Goal: Task Accomplishment & Management: Use online tool/utility

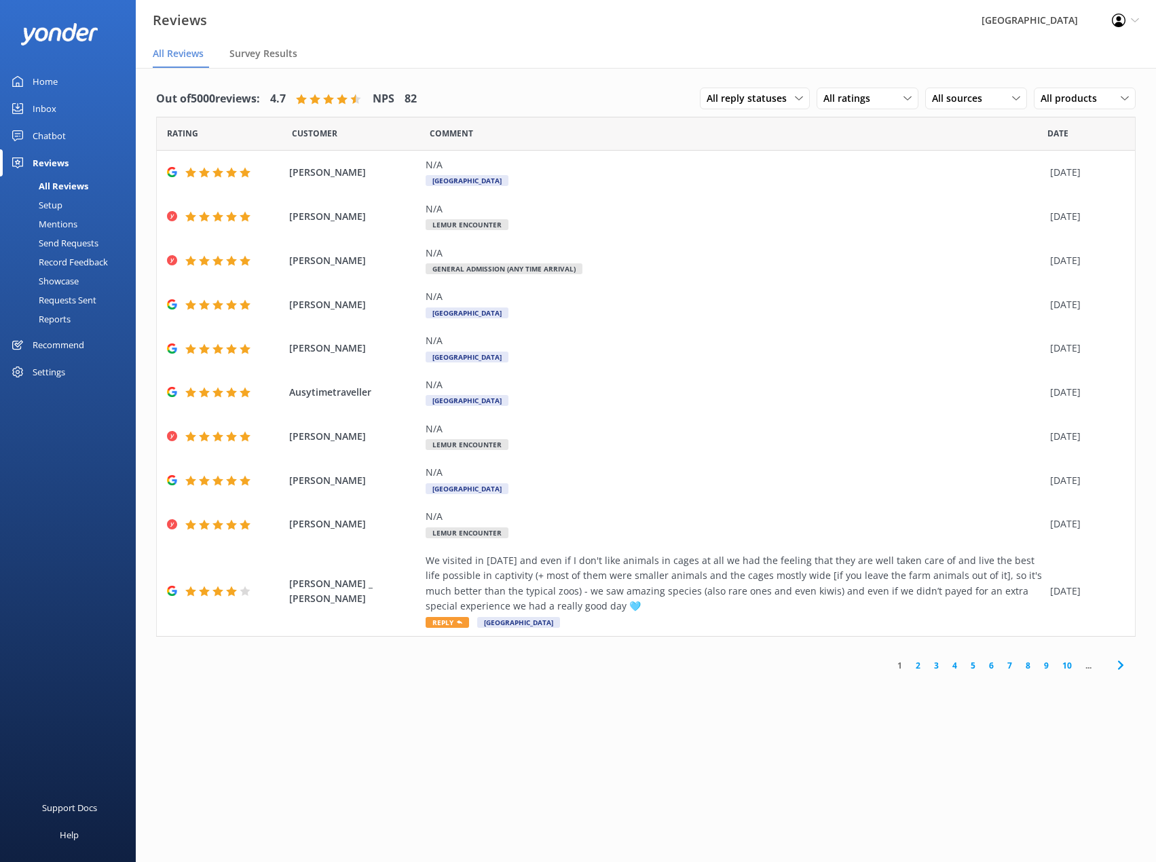
click at [56, 105] on link "Inbox" at bounding box center [68, 108] width 136 height 27
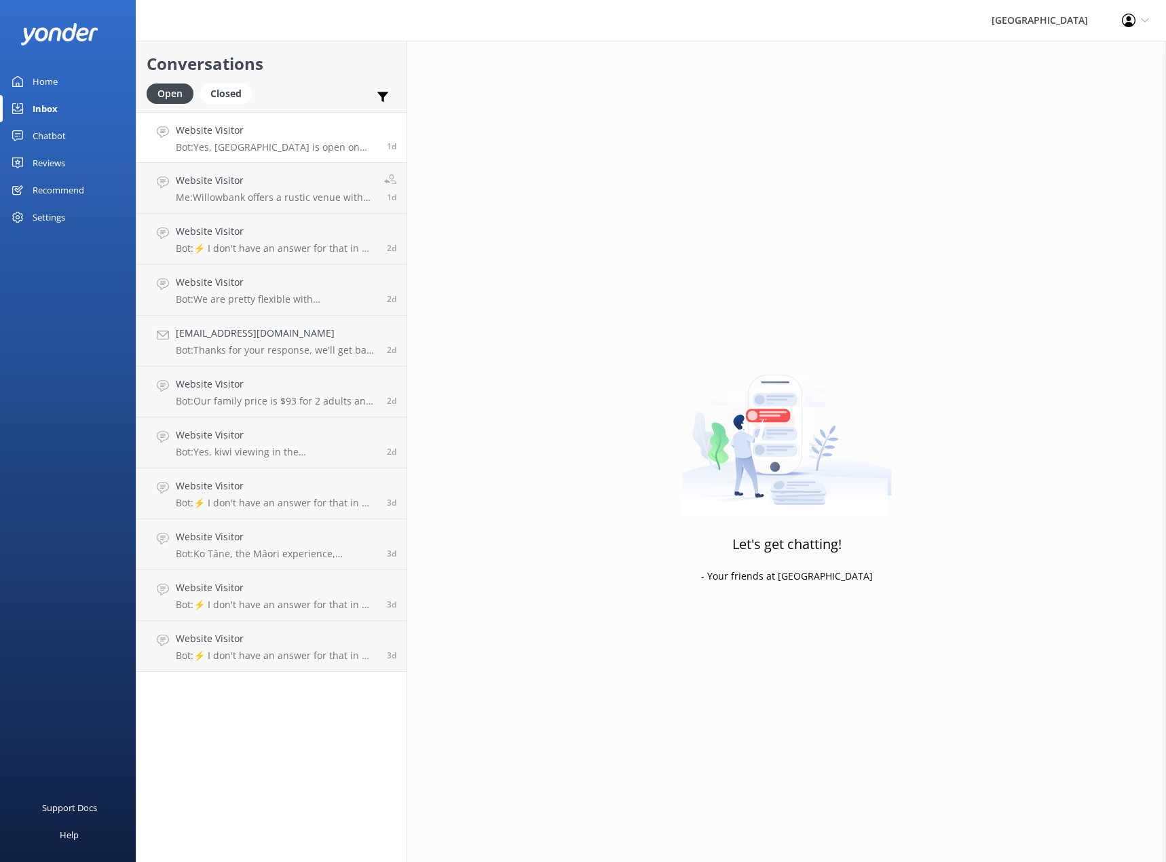
click at [274, 145] on p "Bot: Yes, [GEOGRAPHIC_DATA] is open on Sundays." at bounding box center [276, 147] width 201 height 12
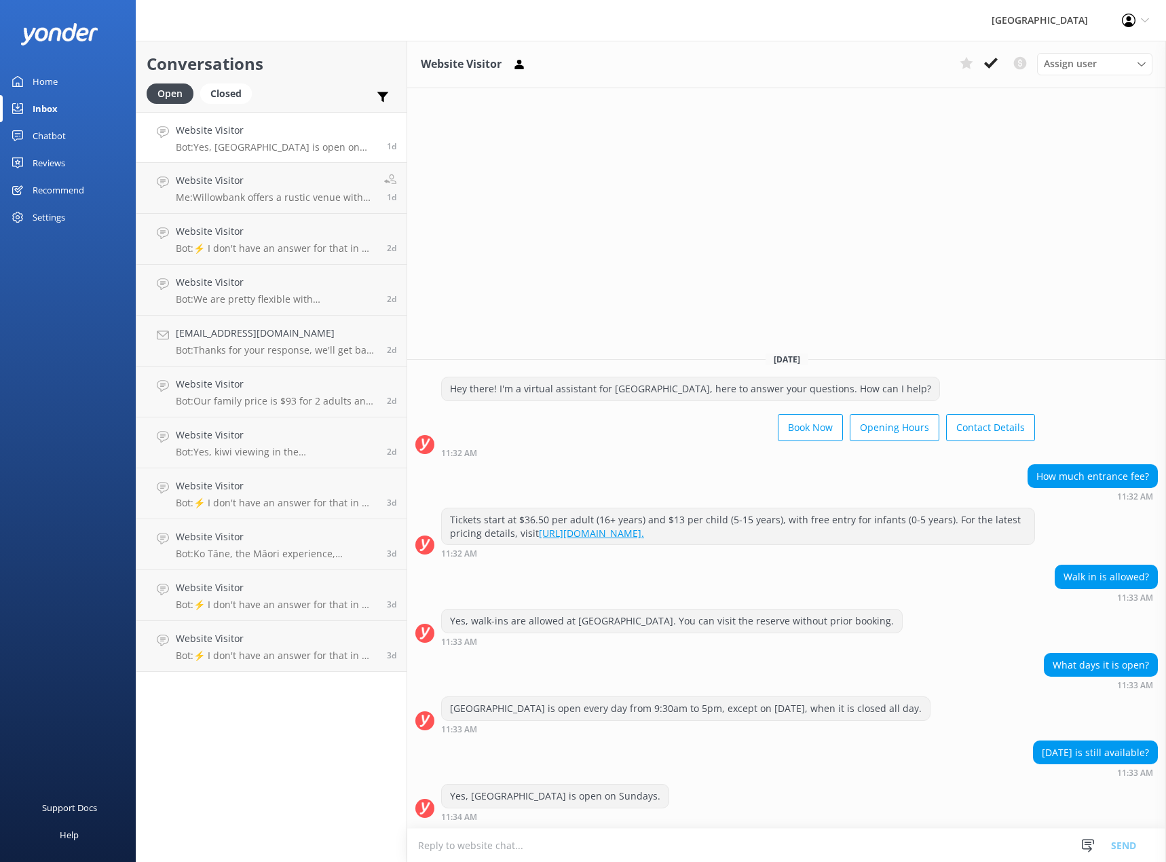
click at [60, 141] on div "Chatbot" at bounding box center [49, 135] width 33 height 27
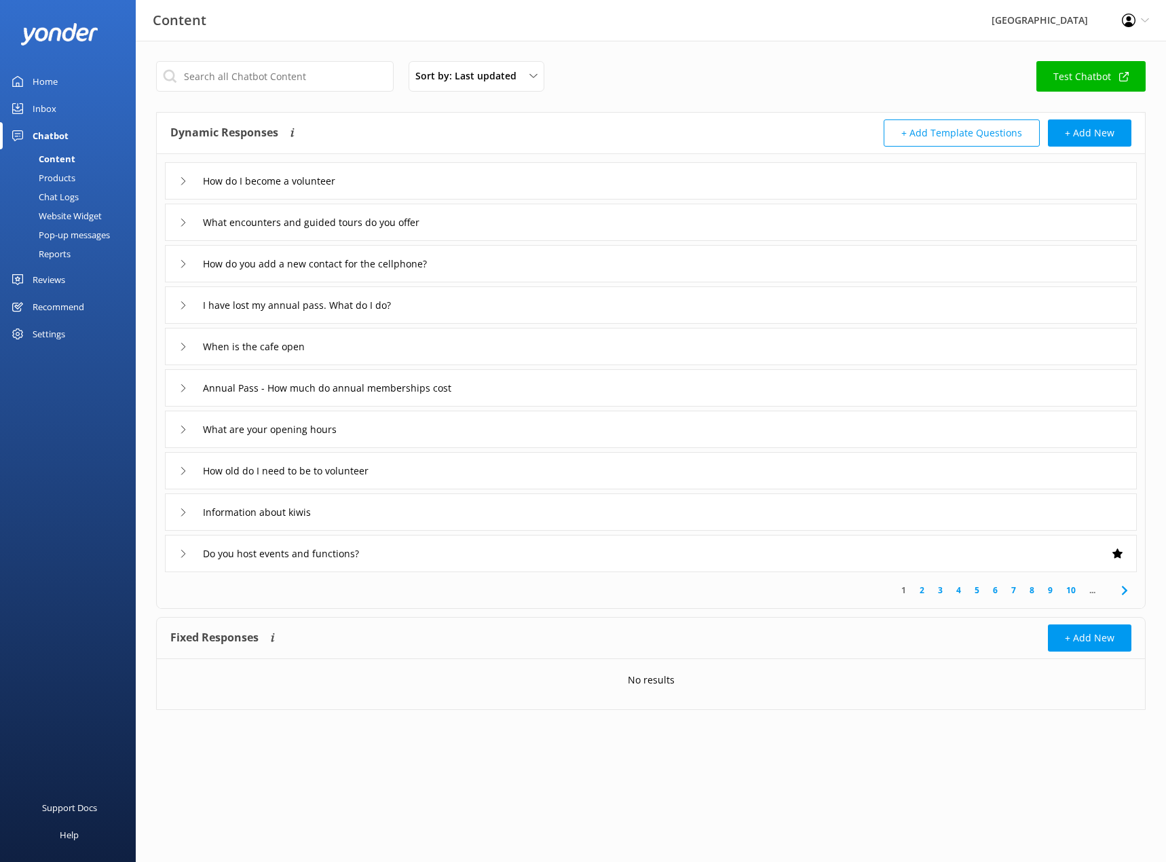
click at [62, 191] on div "Chat Logs" at bounding box center [43, 196] width 71 height 19
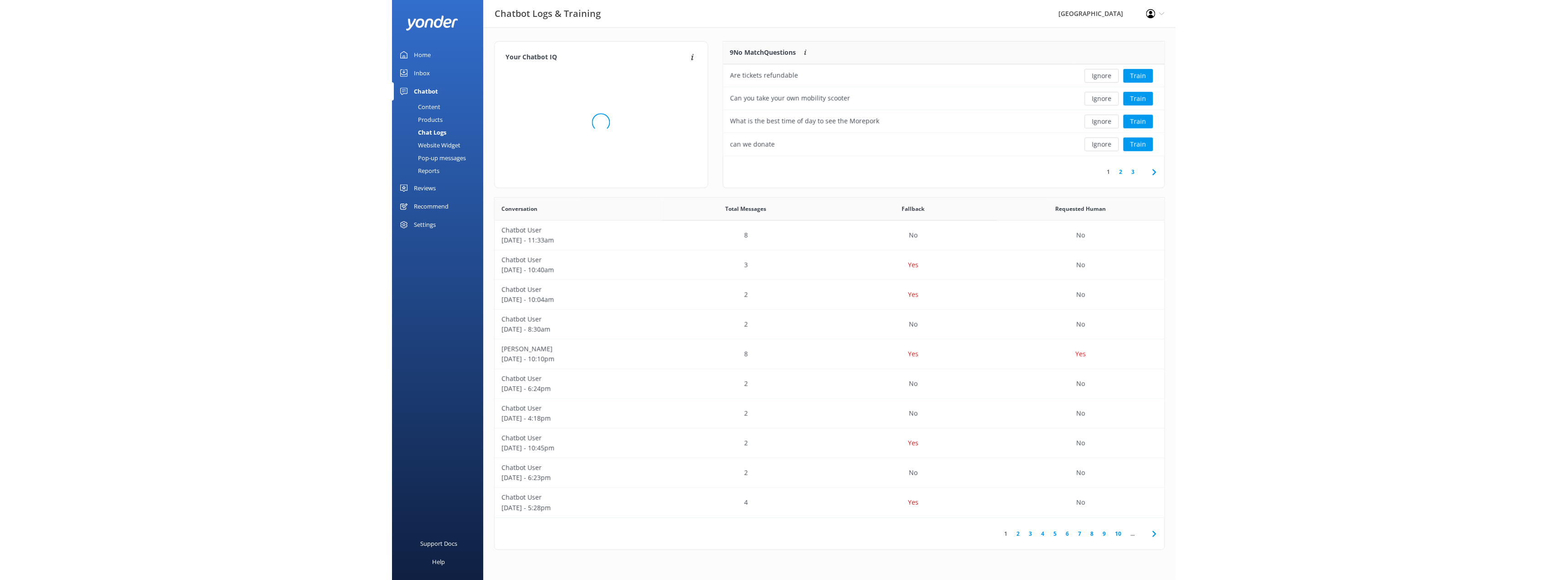
scroll to position [108, 434]
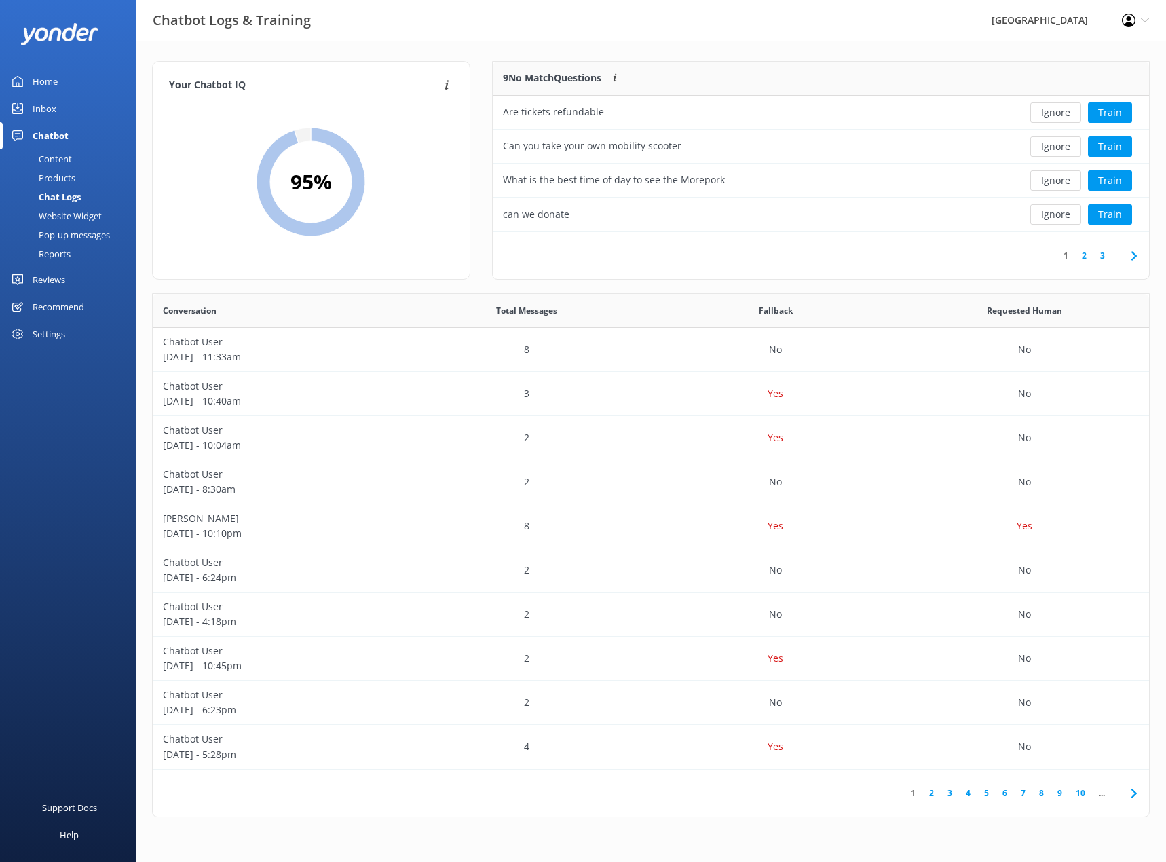
click at [1144, 19] on icon at bounding box center [1145, 20] width 8 height 8
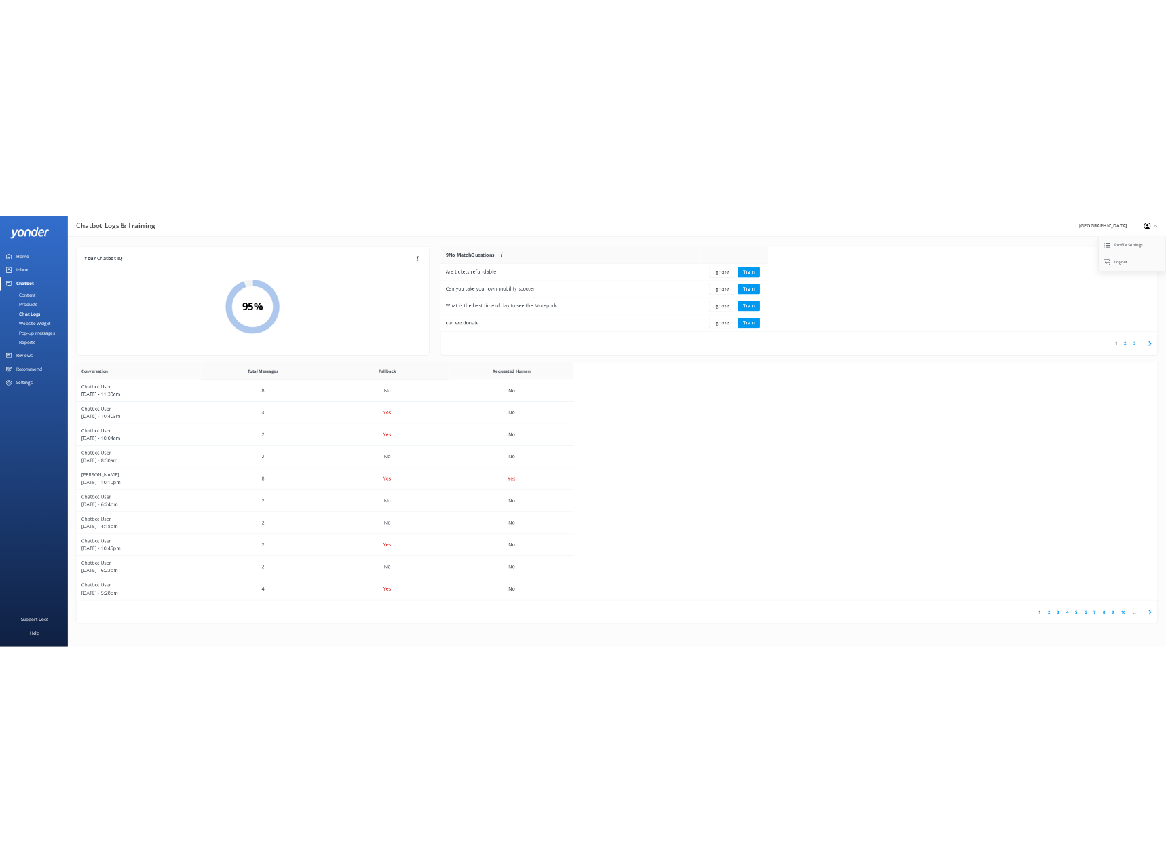
scroll to position [466, 986]
